Goal: Transaction & Acquisition: Download file/media

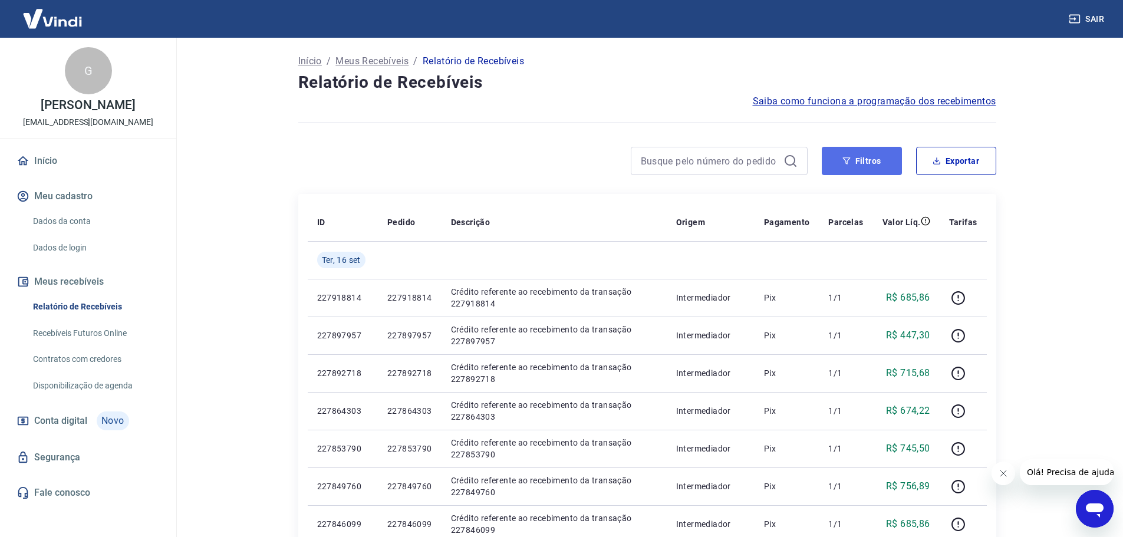
click at [880, 162] on button "Filtros" at bounding box center [861, 161] width 80 height 28
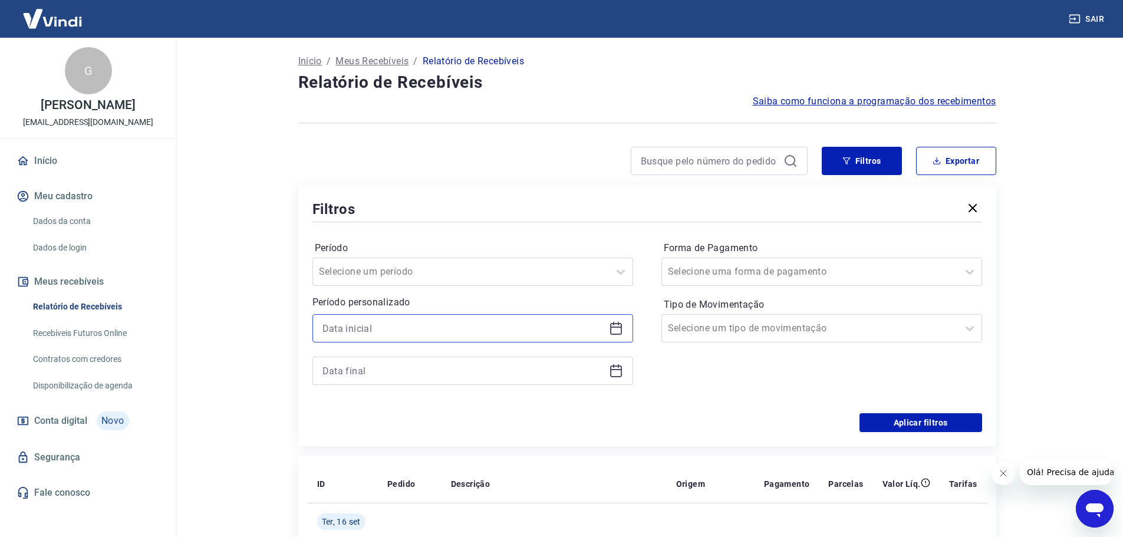
click at [561, 336] on input at bounding box center [463, 328] width 282 height 18
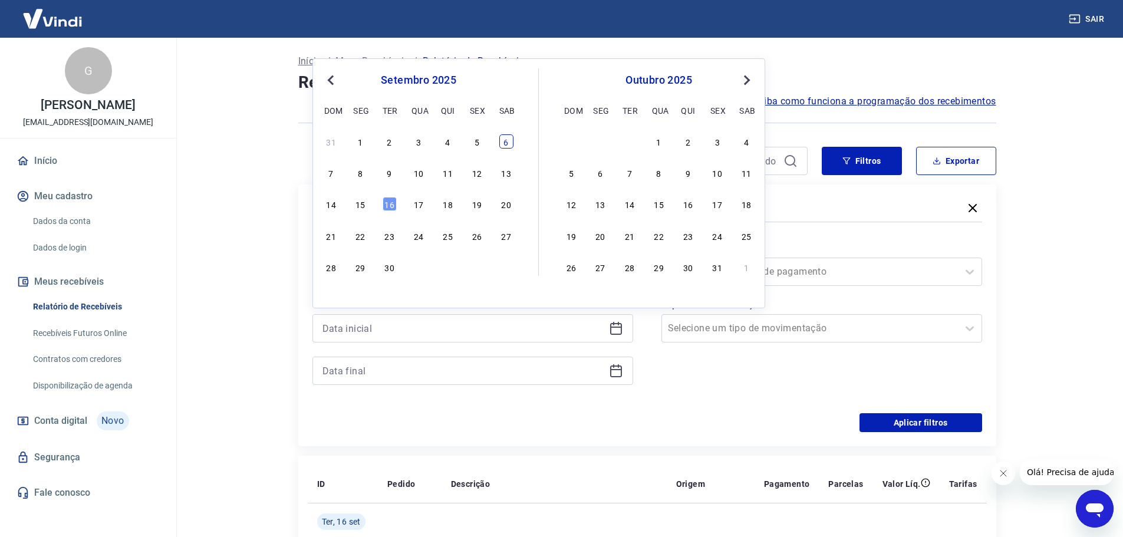
click at [509, 138] on div "6" at bounding box center [506, 141] width 14 height 14
type input "[DATE]"
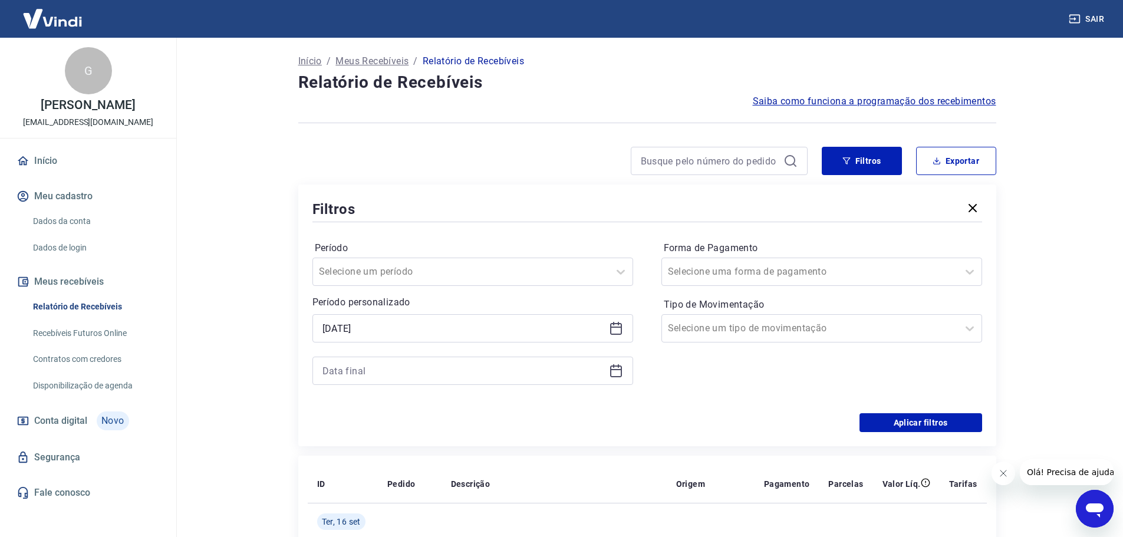
click at [616, 362] on div at bounding box center [472, 370] width 321 height 28
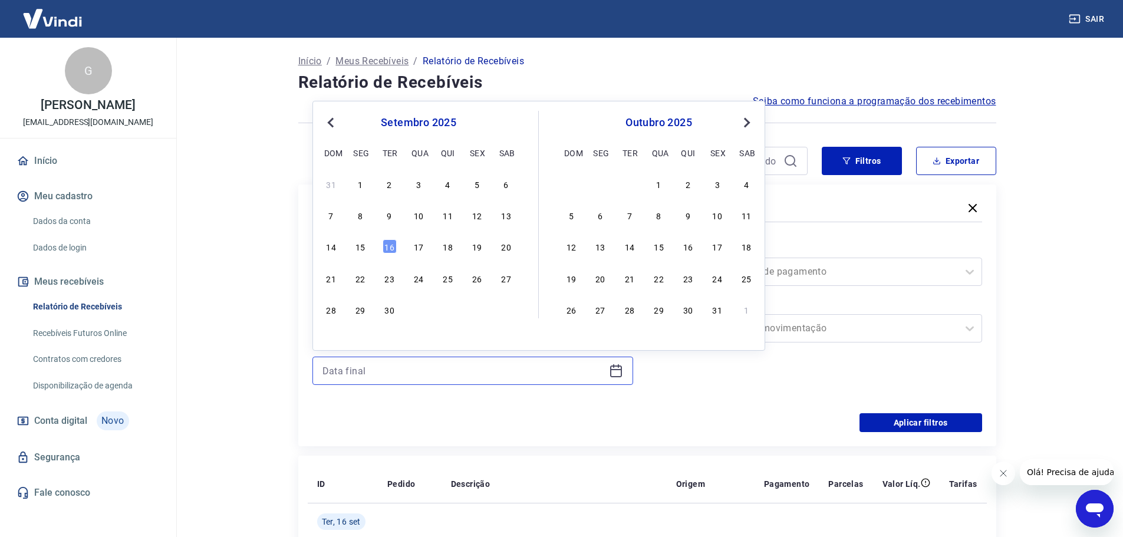
click at [590, 377] on input at bounding box center [463, 371] width 282 height 18
click at [474, 216] on div "12" at bounding box center [477, 215] width 14 height 14
type input "[DATE]"
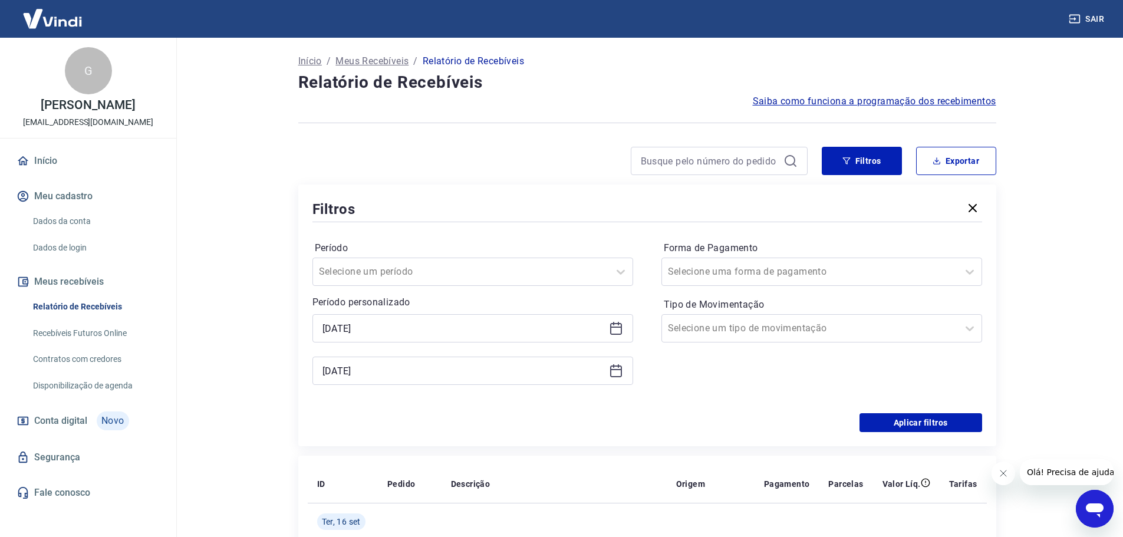
click at [540, 413] on div "Aplicar filtros" at bounding box center [646, 422] width 669 height 19
click at [901, 421] on button "Aplicar filtros" at bounding box center [920, 422] width 123 height 19
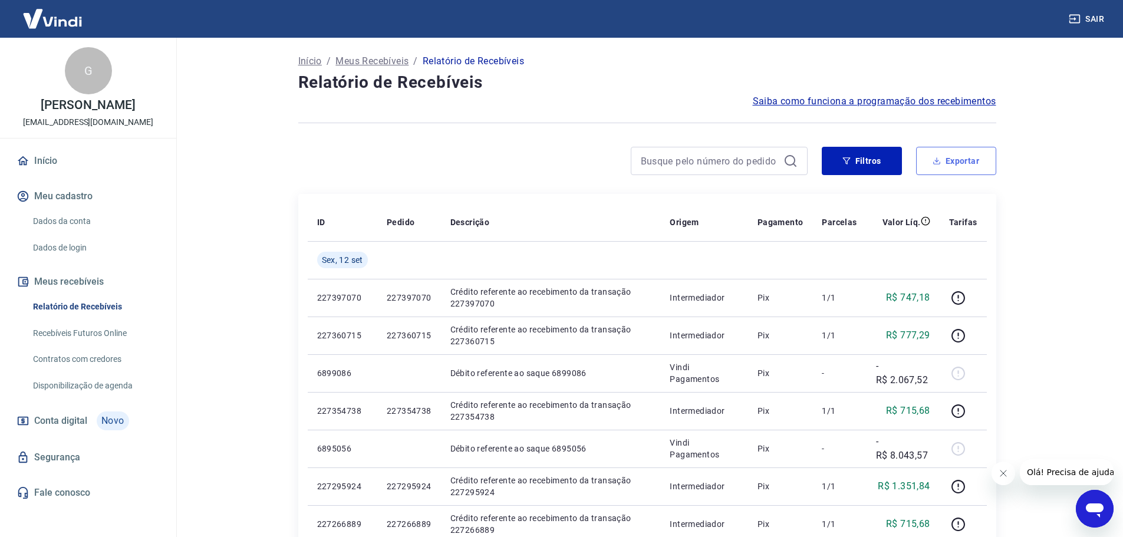
click at [960, 158] on button "Exportar" at bounding box center [956, 161] width 80 height 28
type input "[DATE]"
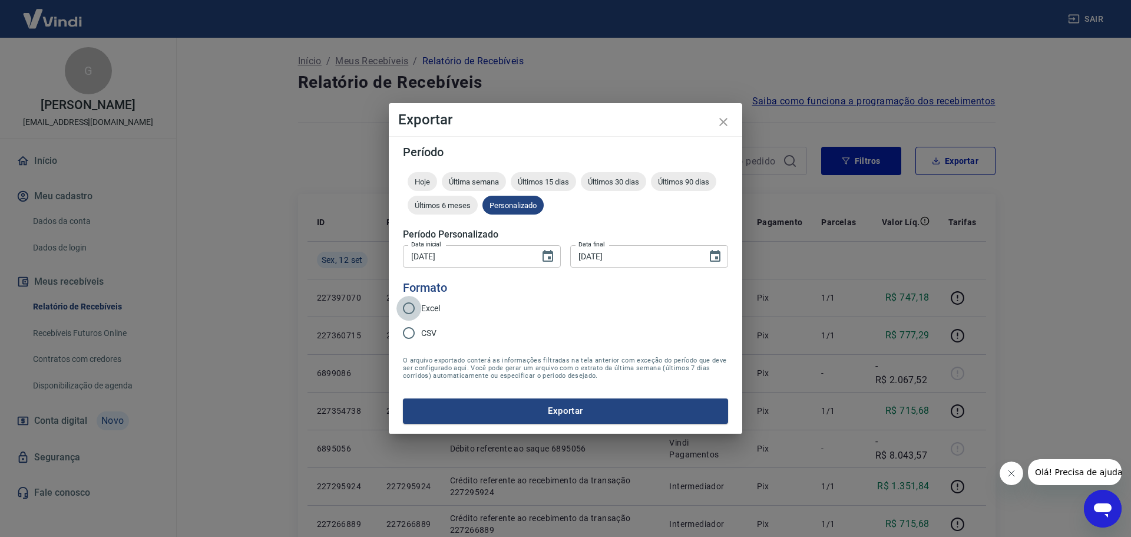
click at [412, 306] on input "Excel" at bounding box center [409, 308] width 25 height 25
radio input "true"
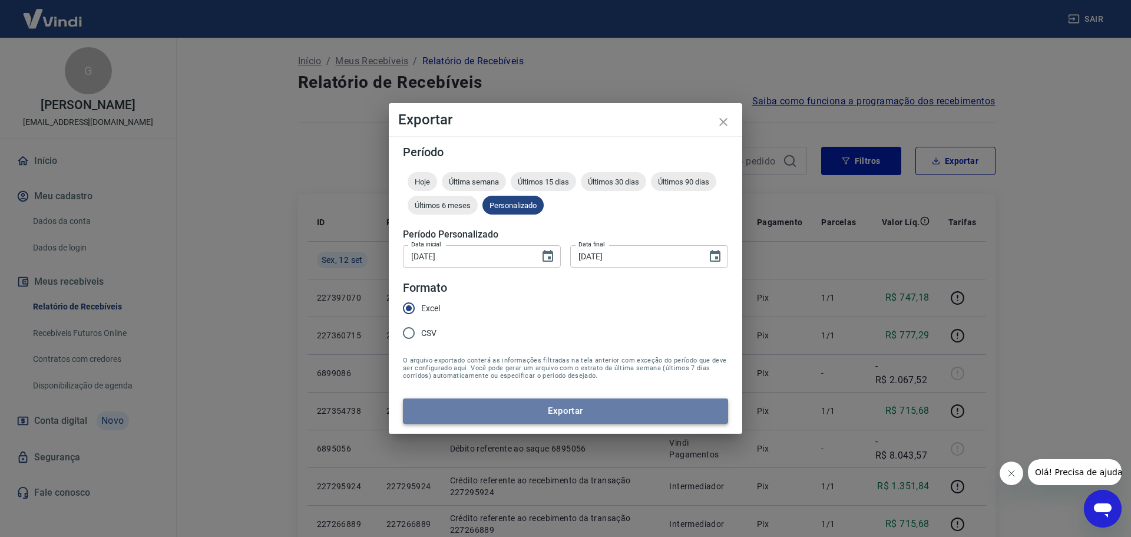
click at [544, 407] on button "Exportar" at bounding box center [565, 410] width 325 height 25
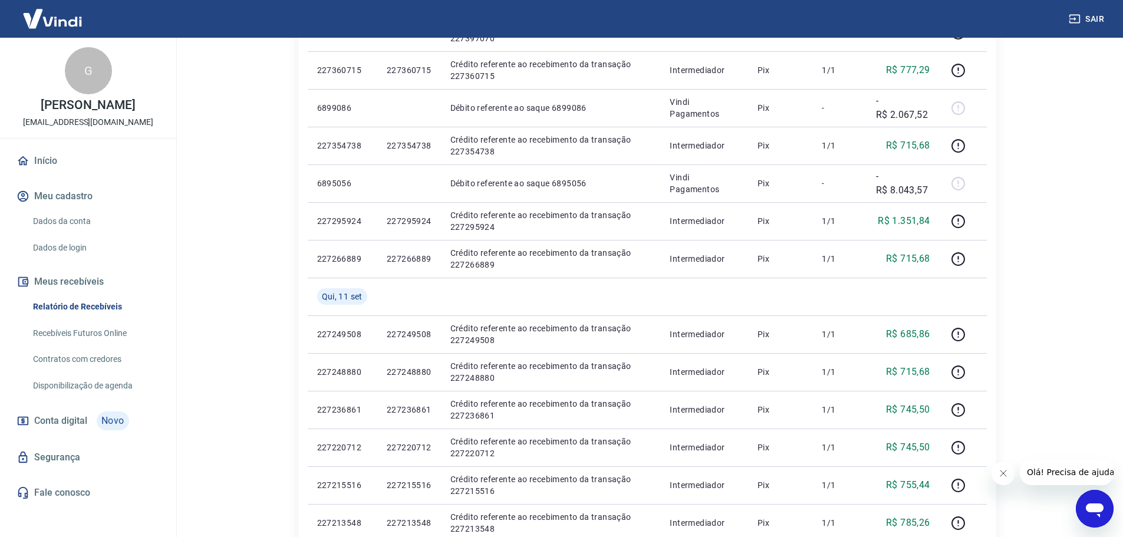
scroll to position [138, 0]
